Goal: Information Seeking & Learning: Learn about a topic

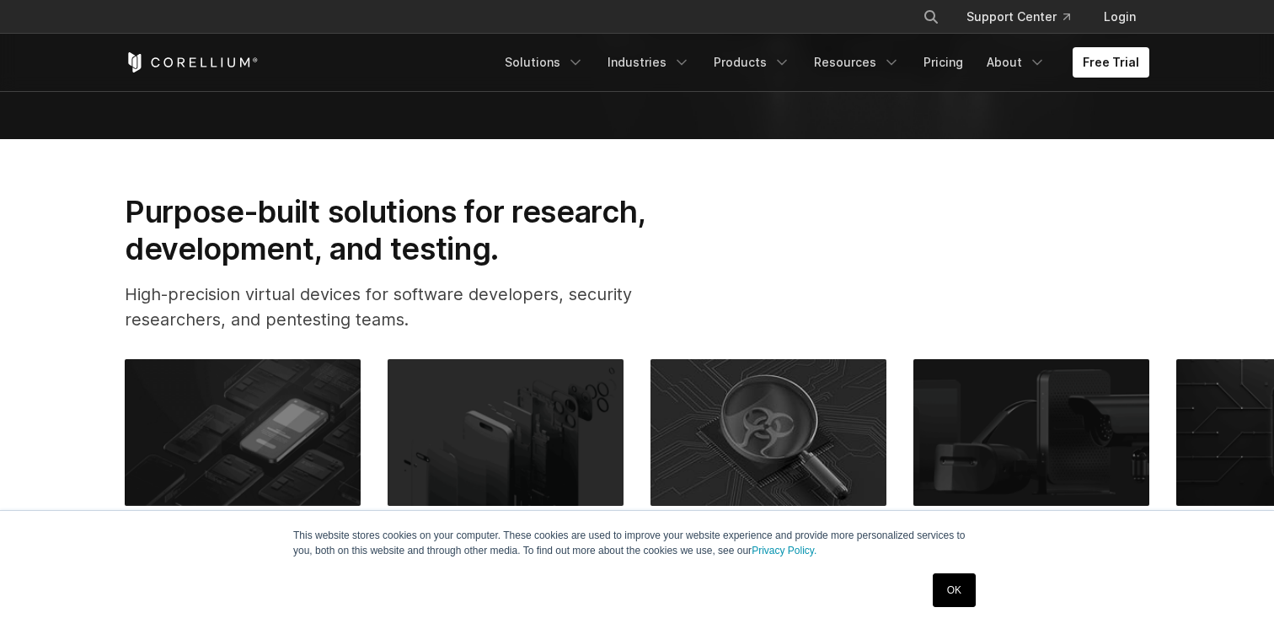
click at [948, 584] on link "OK" at bounding box center [954, 590] width 43 height 34
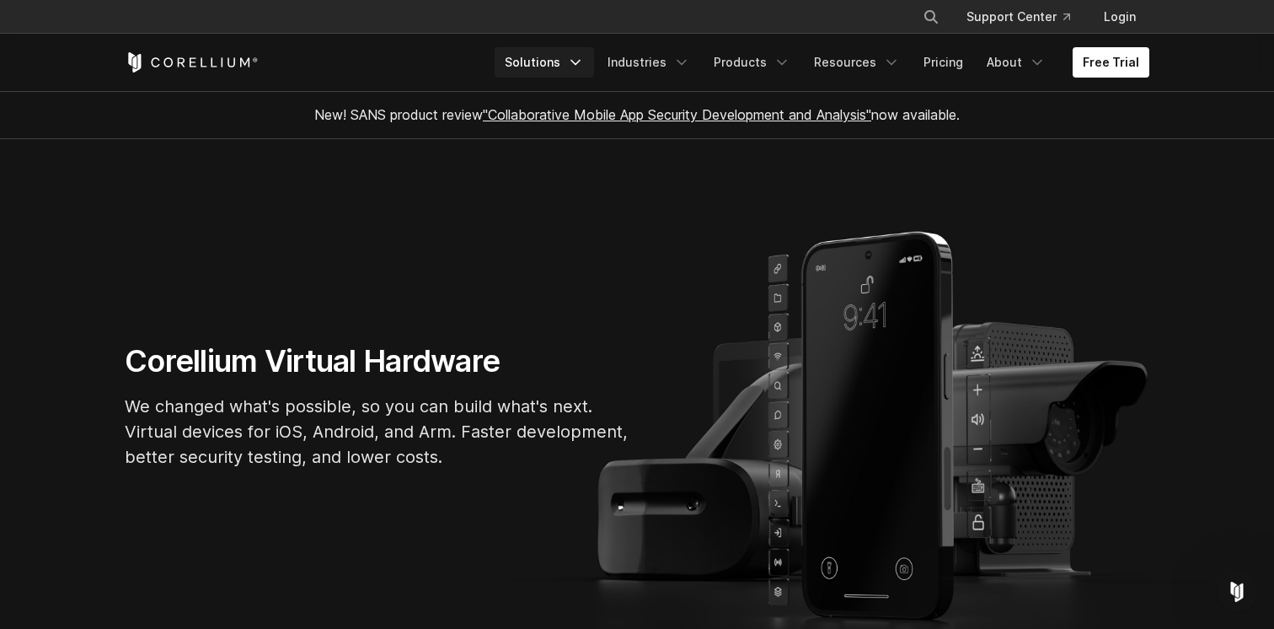
click at [584, 56] on icon "Navigation Menu" at bounding box center [575, 62] width 17 height 17
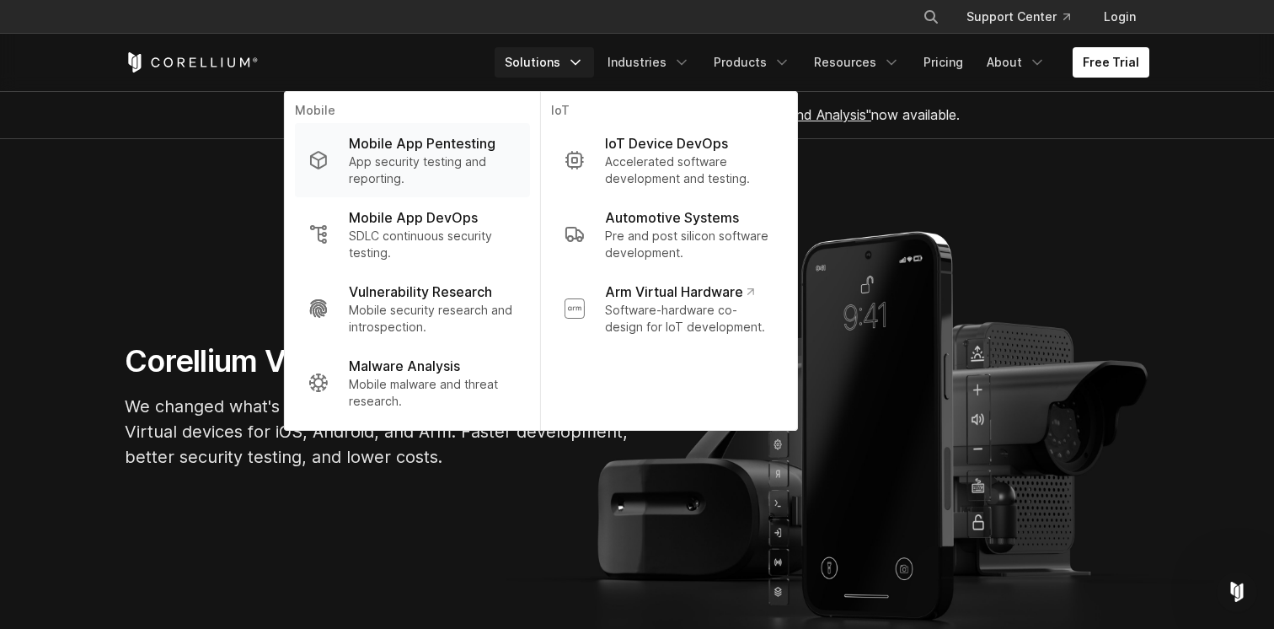
click at [480, 159] on p "App security testing and reporting." at bounding box center [433, 170] width 168 height 34
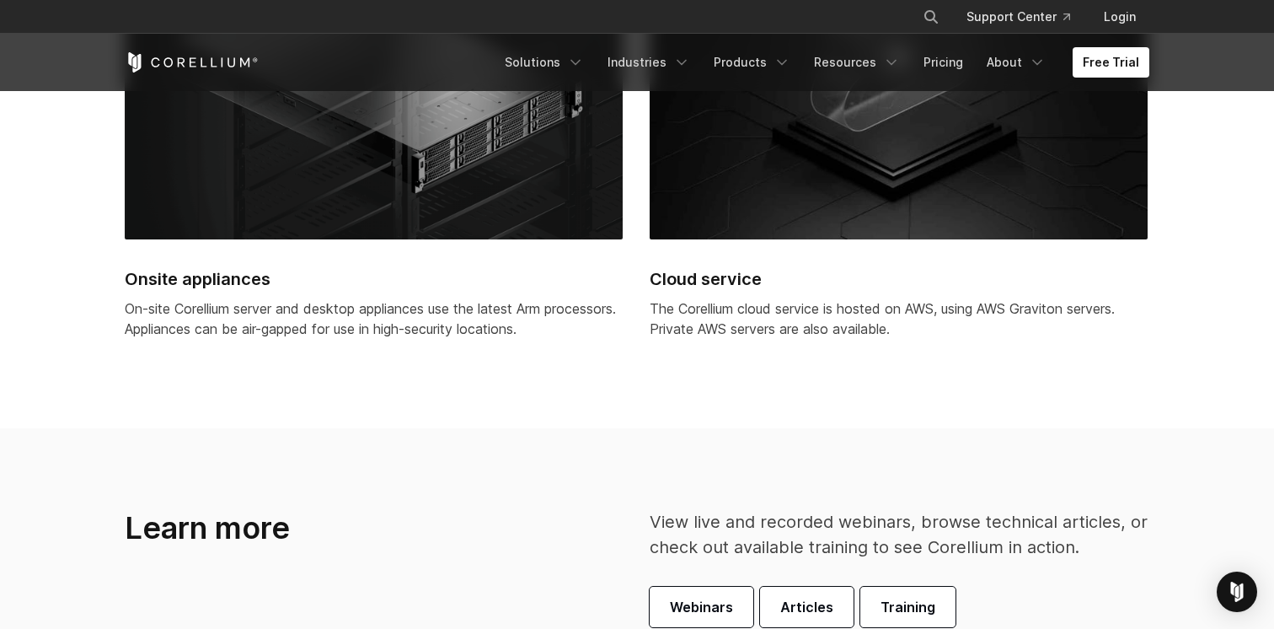
scroll to position [3621, 0]
